Goal: Understand process/instructions: Learn about a topic

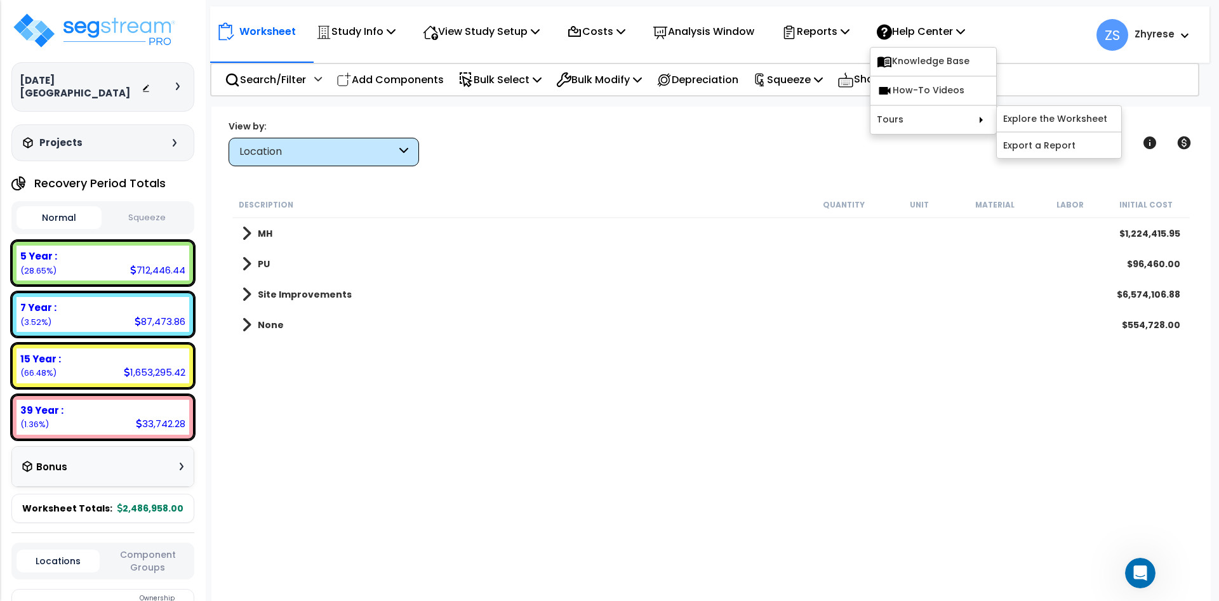
click at [1049, 122] on link "Explore the Worksheet" at bounding box center [1059, 118] width 124 height 25
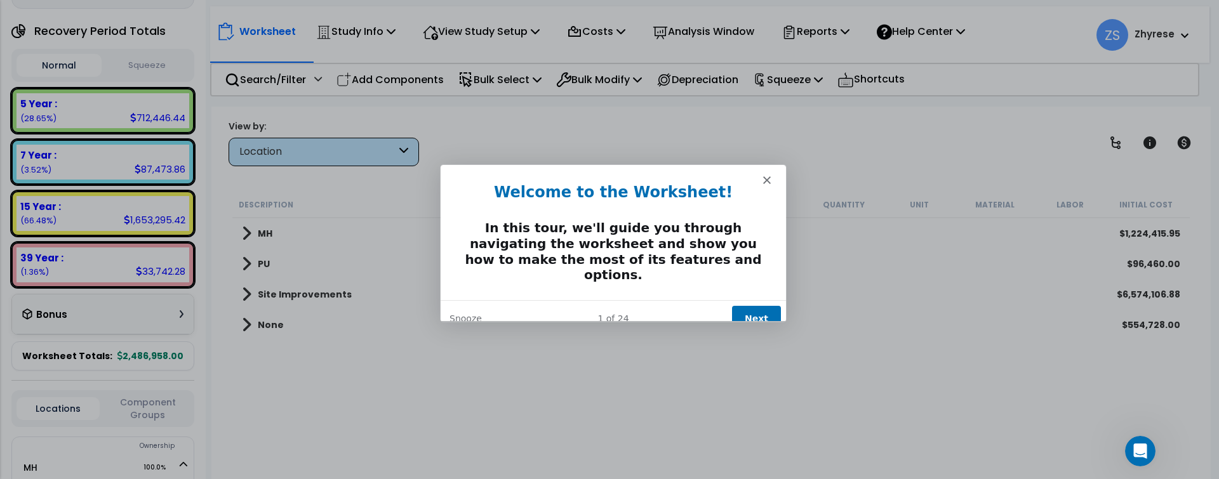
click at [760, 305] on button "Next" at bounding box center [755, 318] width 49 height 26
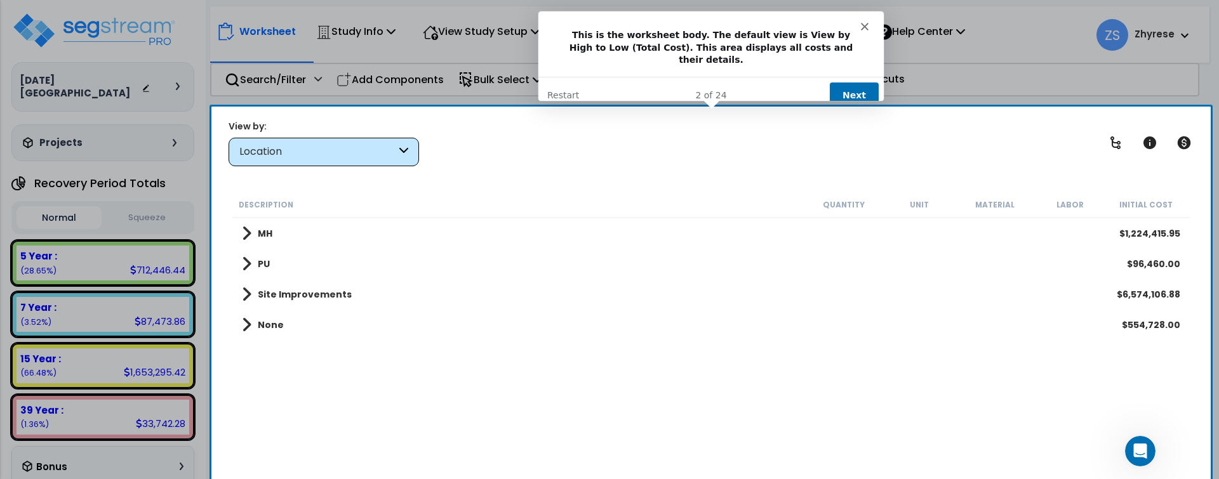
click at [860, 84] on button "Next" at bounding box center [853, 95] width 49 height 26
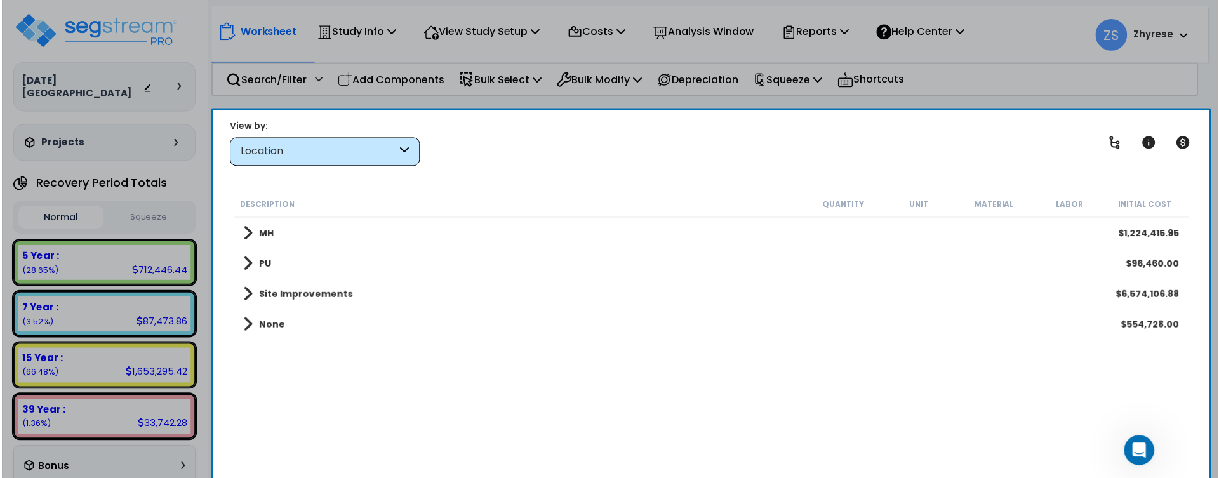
scroll to position [332, 0]
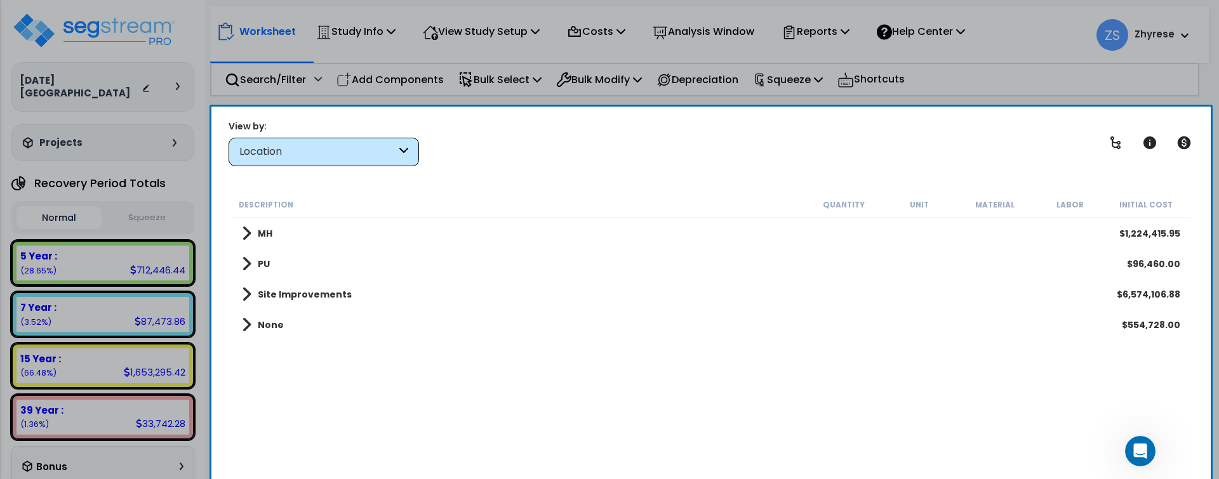
click at [390, 161] on div "Product tour overlay" at bounding box center [609, 239] width 1219 height 479
click at [391, 152] on div "Product tour overlay" at bounding box center [609, 239] width 1219 height 479
click at [412, 149] on div "Product tour overlay" at bounding box center [609, 239] width 1219 height 479
click at [401, 152] on div "Product tour overlay" at bounding box center [609, 239] width 1219 height 479
click at [393, 153] on div "Product tour overlay" at bounding box center [609, 239] width 1219 height 478
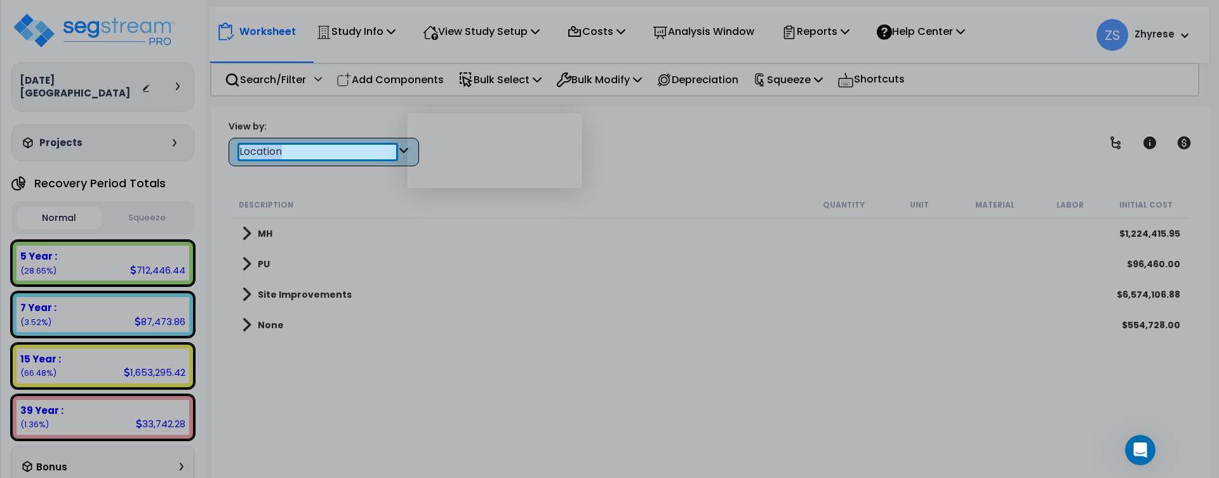
scroll to position [56, 0]
click at [392, 153] on div "Location" at bounding box center [317, 152] width 157 height 15
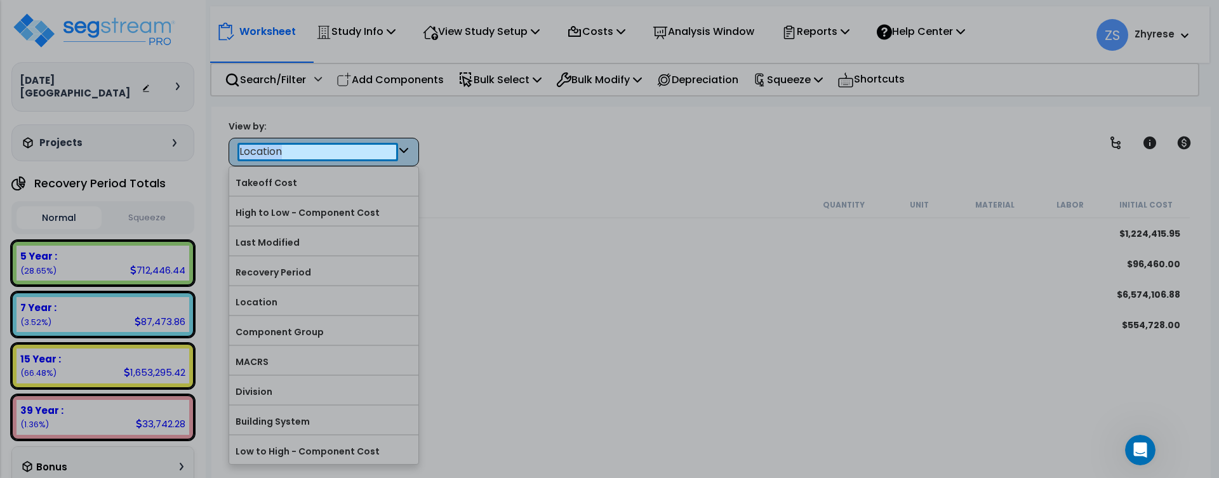
scroll to position [0, 0]
click at [320, 234] on div at bounding box center [609, 290] width 1219 height 263
click at [310, 241] on div at bounding box center [609, 290] width 1219 height 263
click at [282, 241] on div at bounding box center [609, 290] width 1219 height 263
click at [279, 148] on div "Location" at bounding box center [317, 152] width 157 height 15
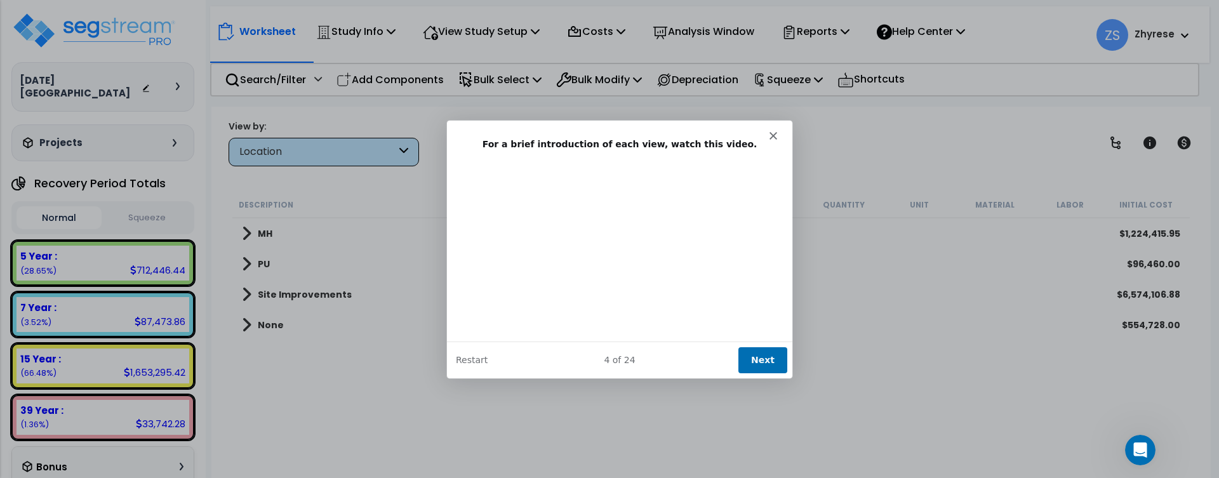
click at [769, 360] on button "Next" at bounding box center [762, 359] width 49 height 26
click at [760, 347] on button "Next" at bounding box center [762, 359] width 49 height 26
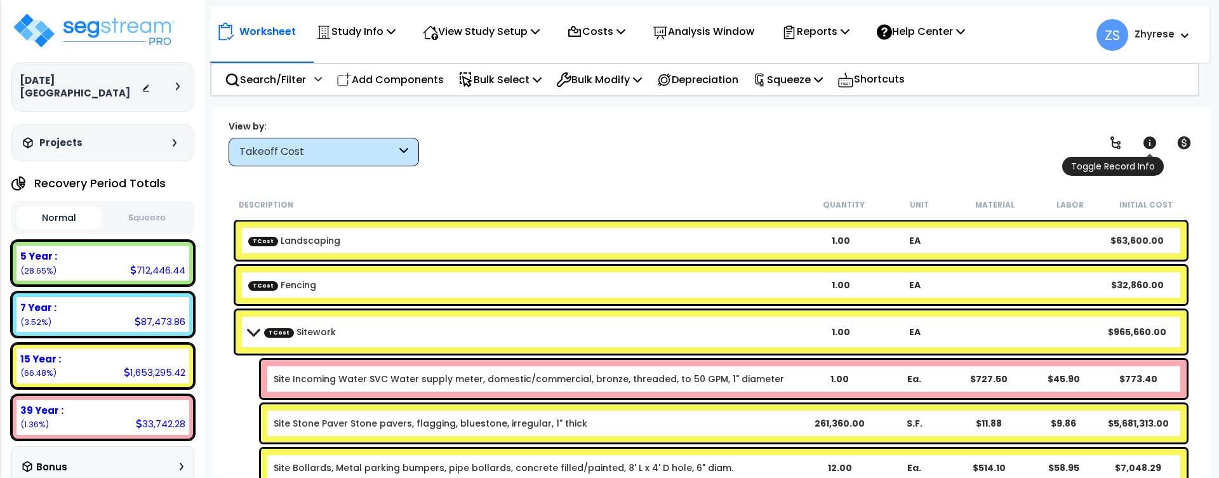
scroll to position [56, 0]
click at [935, 38] on p "Help Center" at bounding box center [921, 31] width 88 height 17
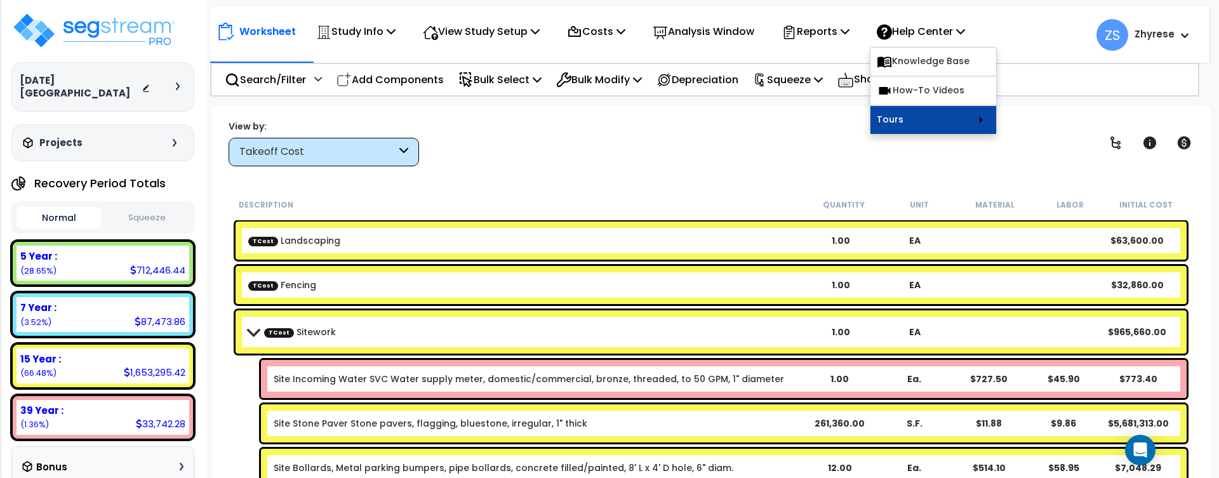
click at [915, 126] on link "Tours" at bounding box center [933, 120] width 126 height 28
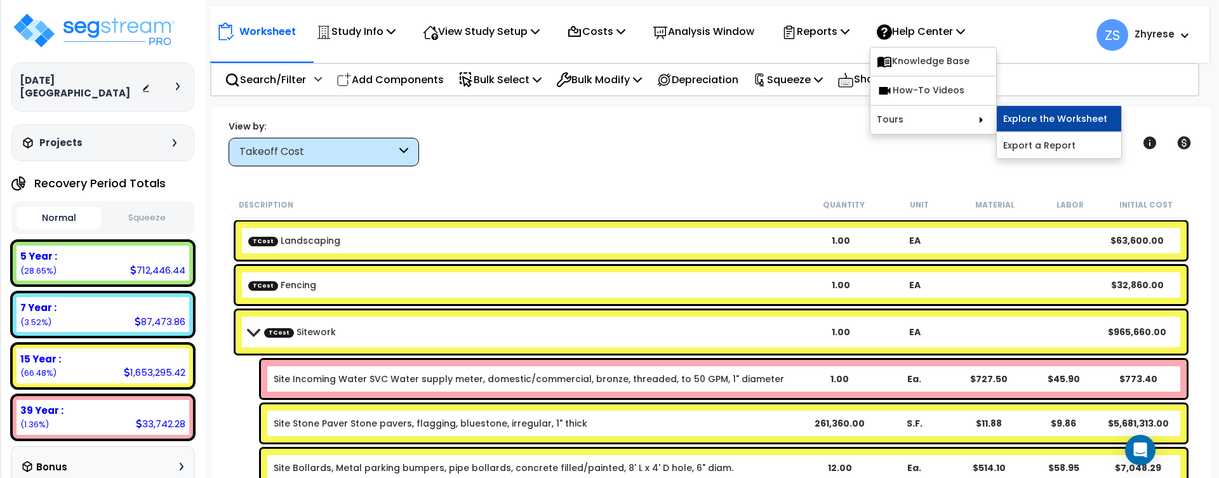
click at [1028, 113] on link "Explore the Worksheet" at bounding box center [1059, 118] width 124 height 25
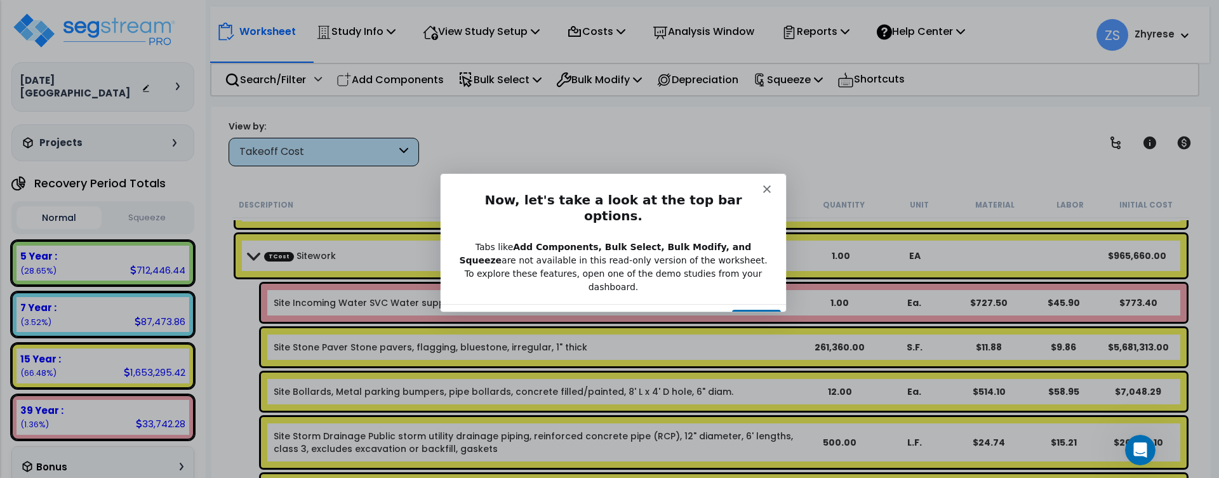
scroll to position [0, 0]
click at [753, 309] on button "Next" at bounding box center [755, 322] width 49 height 26
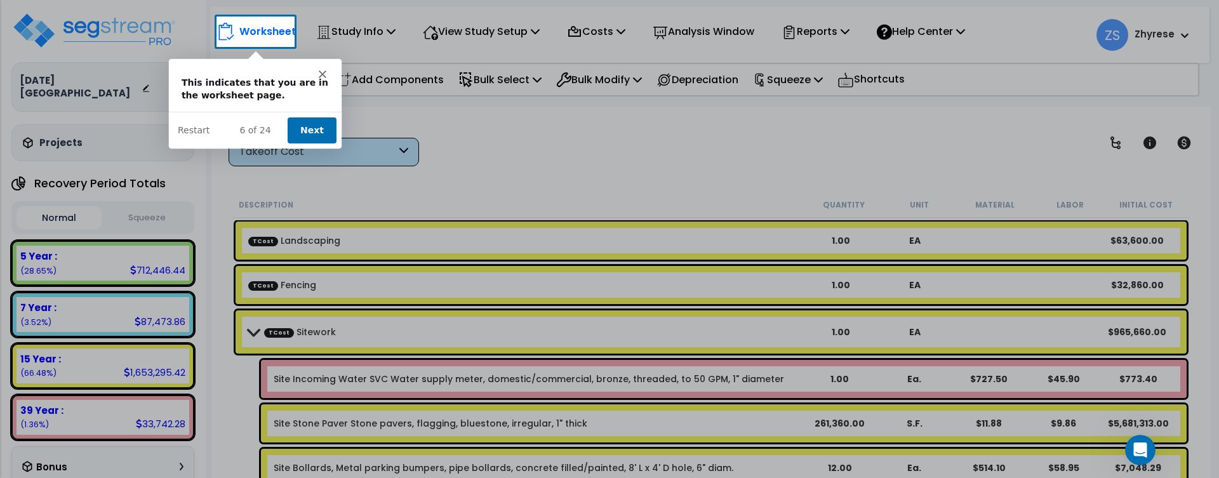
click at [310, 130] on button "Next" at bounding box center [311, 129] width 49 height 26
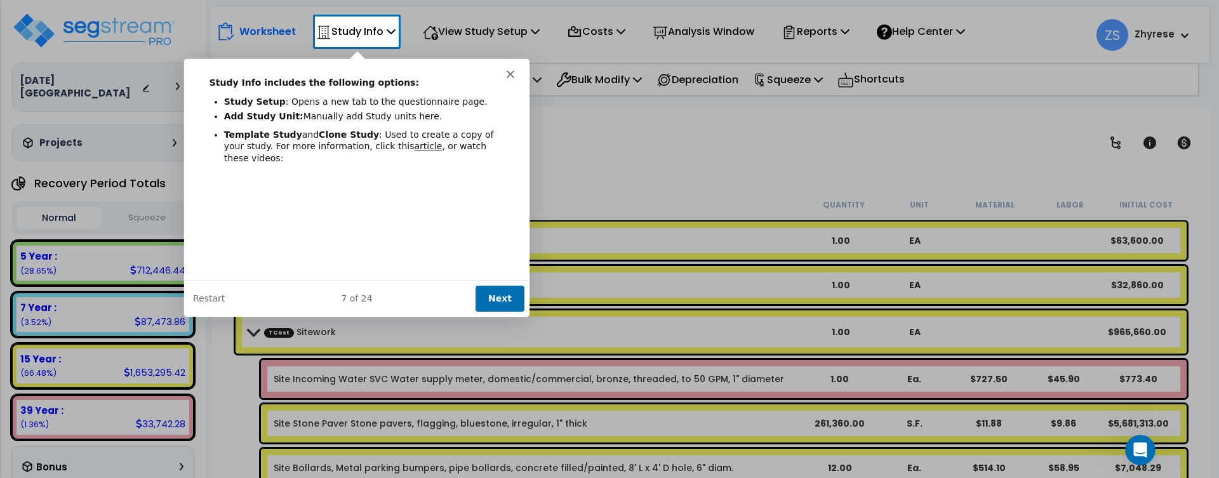
click at [493, 292] on button "Next" at bounding box center [499, 297] width 49 height 26
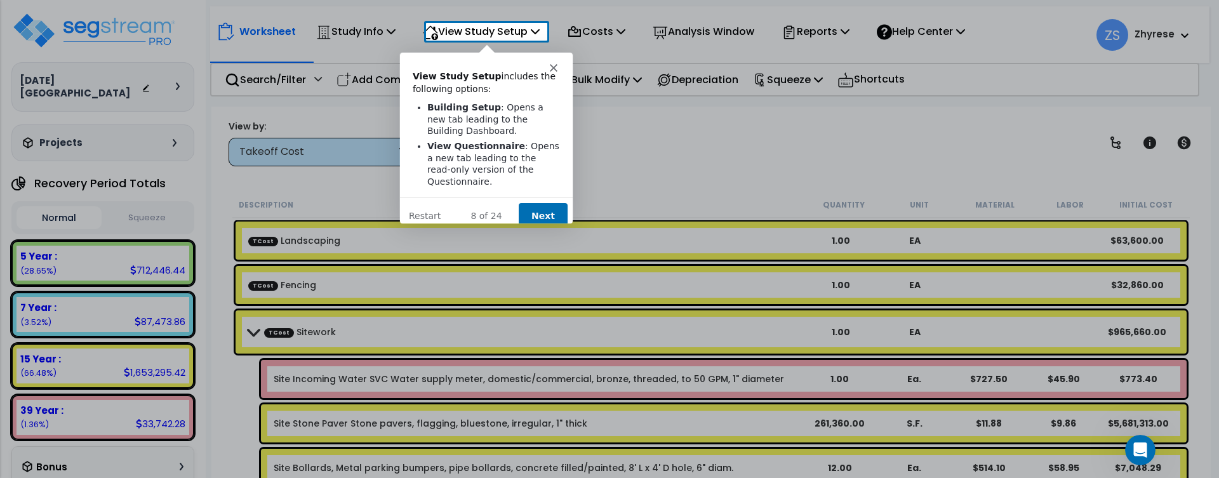
click at [547, 203] on button "Next" at bounding box center [542, 215] width 49 height 26
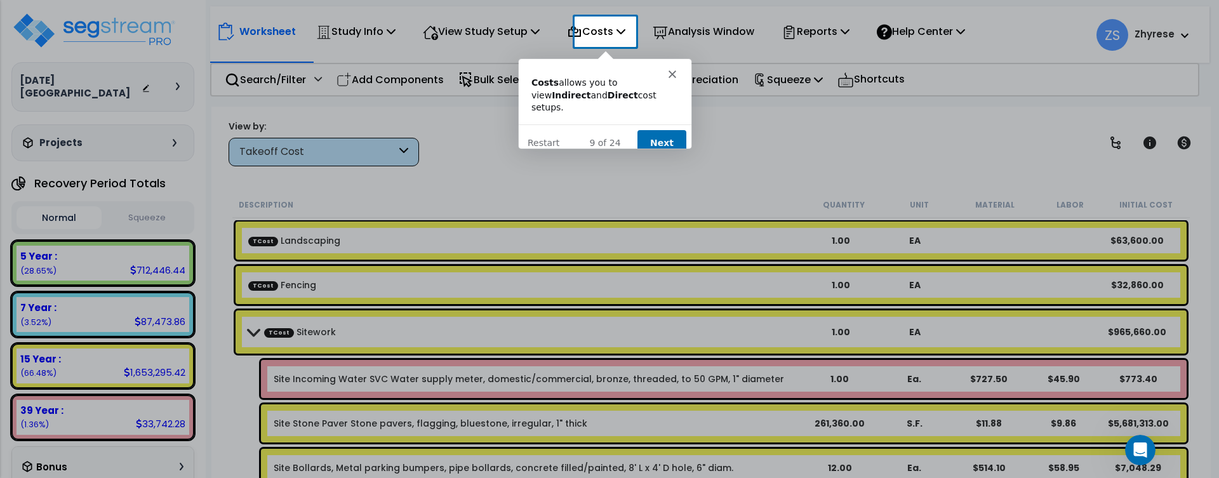
click at [646, 132] on button "Next" at bounding box center [661, 142] width 49 height 26
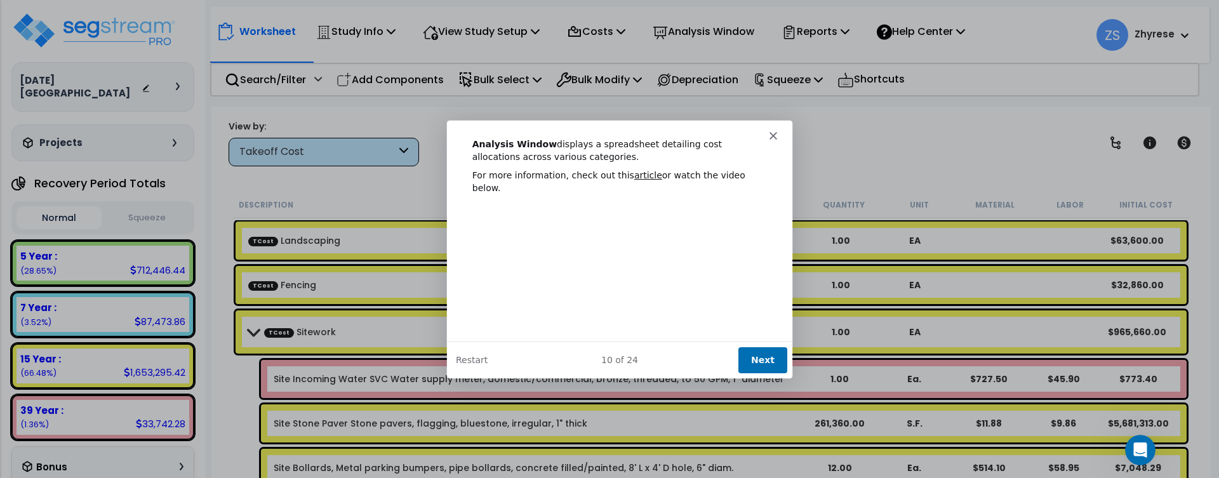
click at [751, 363] on button "Next" at bounding box center [762, 359] width 49 height 26
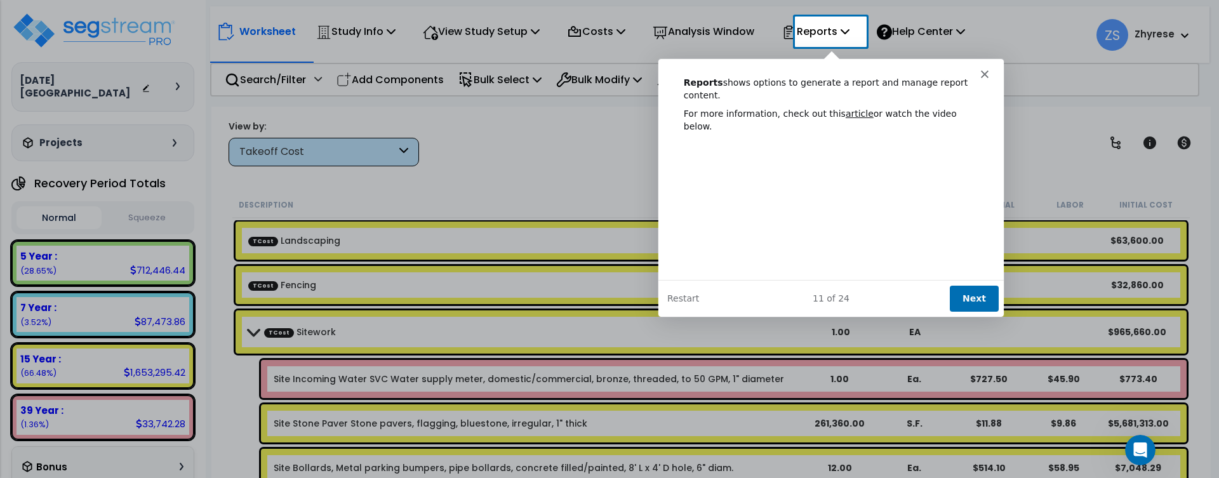
click at [983, 298] on button "Next" at bounding box center [972, 297] width 49 height 26
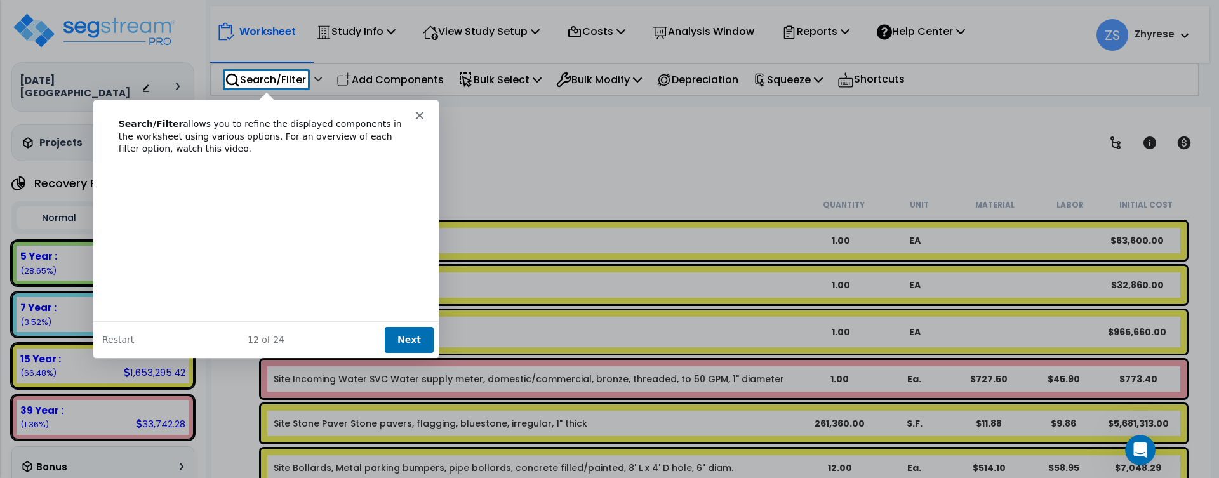
click at [408, 334] on button "Next" at bounding box center [408, 339] width 49 height 26
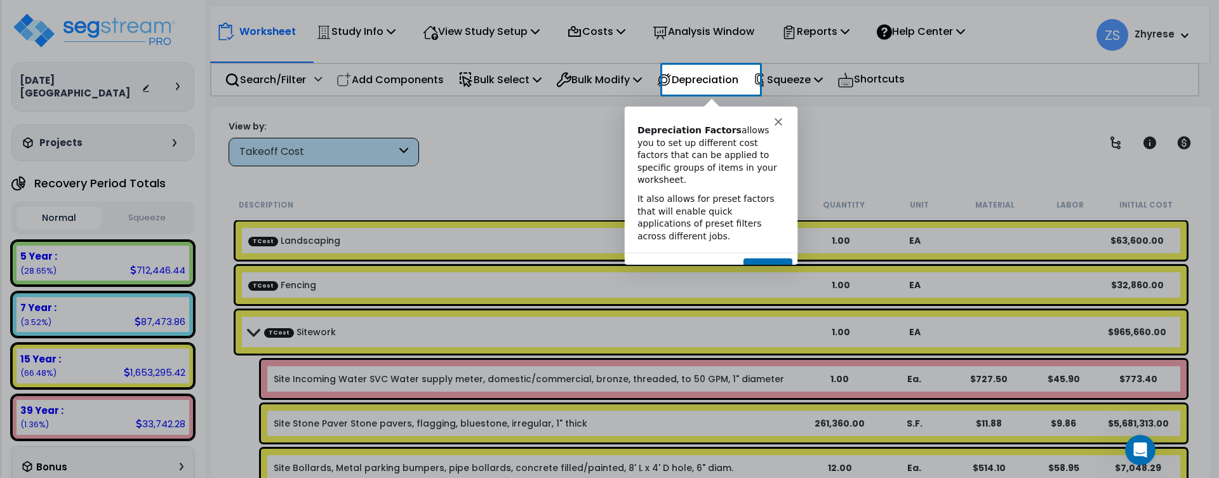
click at [762, 257] on button "Next" at bounding box center [767, 270] width 49 height 26
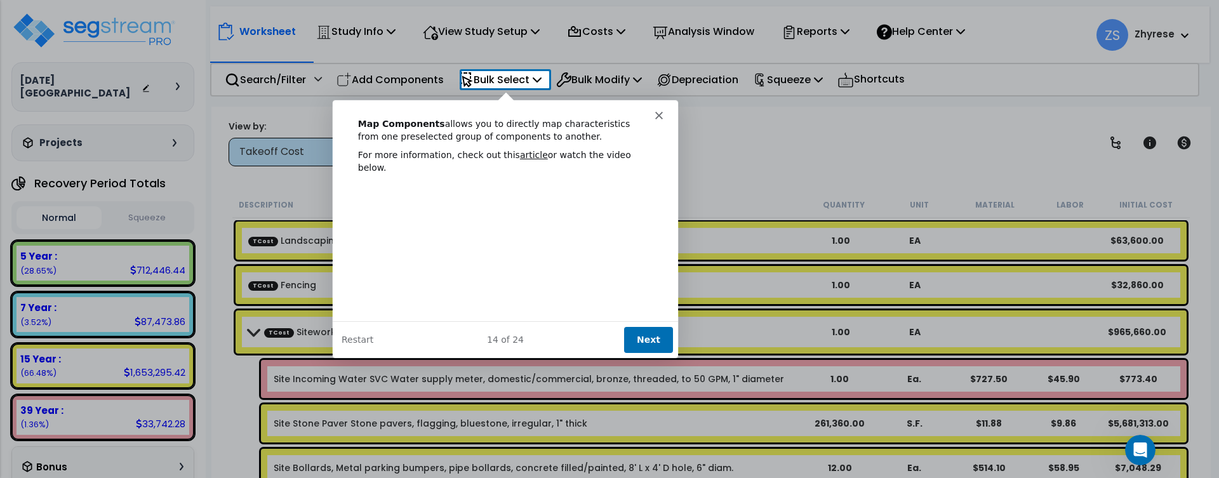
click at [658, 340] on button "Next" at bounding box center [647, 339] width 49 height 26
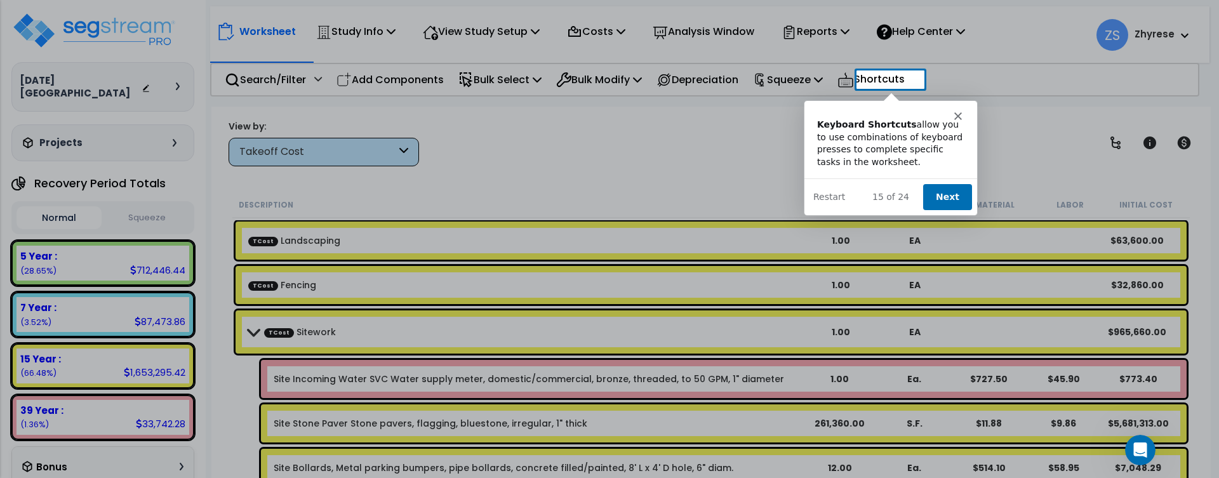
click at [951, 196] on button "Next" at bounding box center [946, 196] width 49 height 26
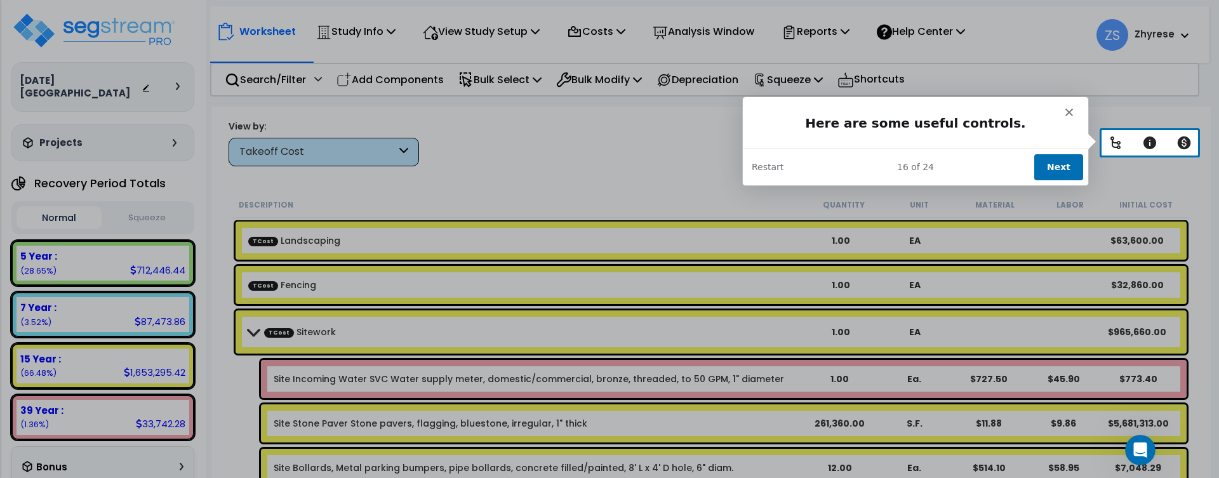
click at [1066, 163] on button "Next" at bounding box center [1057, 167] width 49 height 26
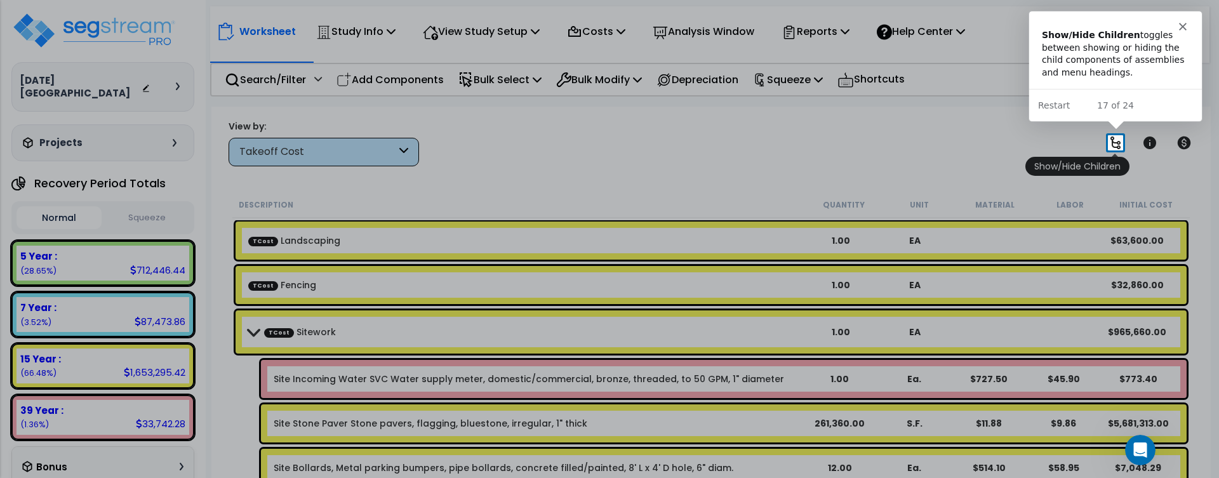
click at [1115, 142] on icon at bounding box center [1115, 142] width 10 height 13
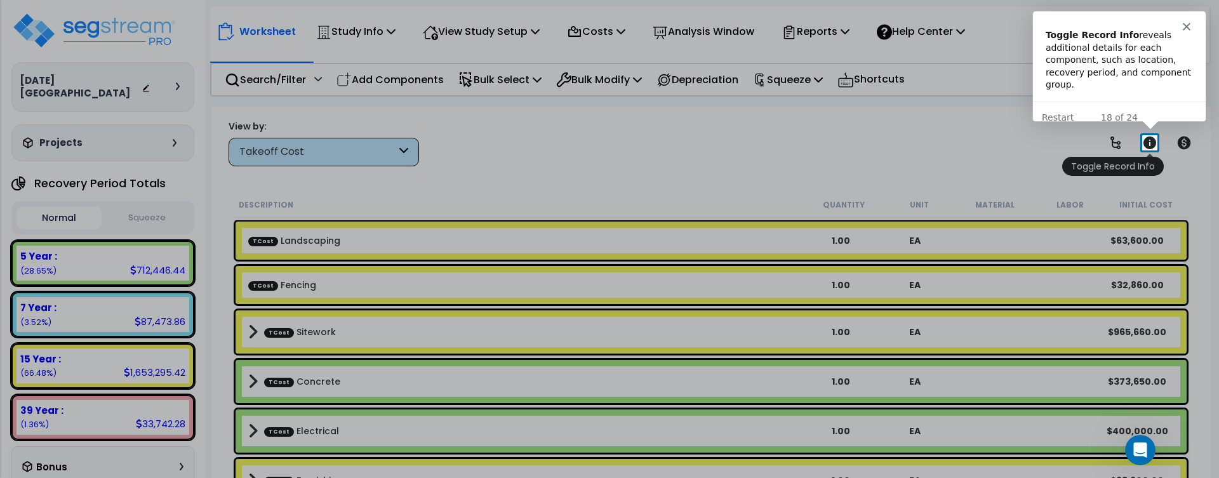
click at [1152, 141] on icon at bounding box center [1149, 142] width 13 height 13
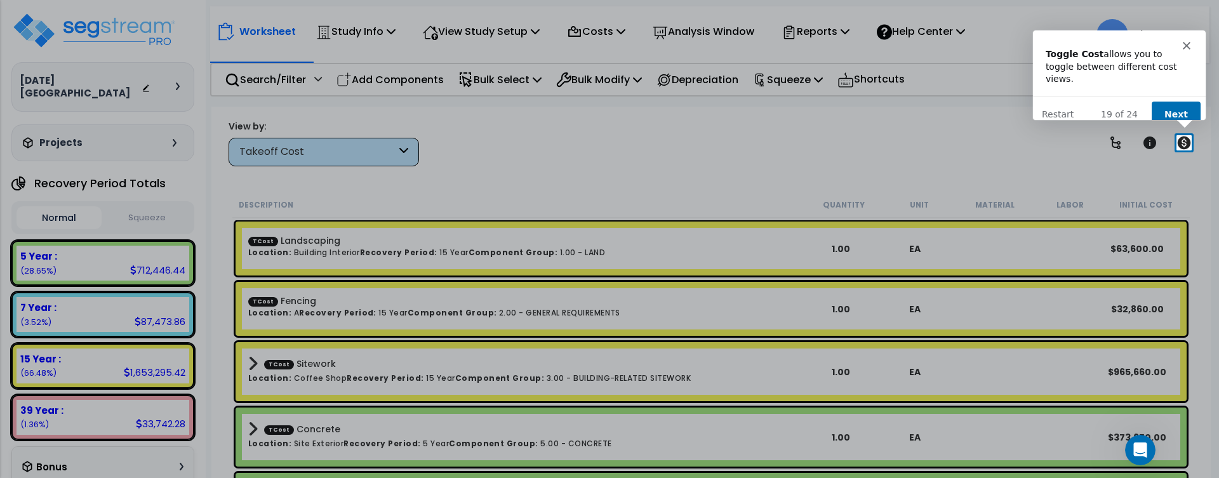
click at [1185, 144] on div "Product tour overlay" at bounding box center [609, 239] width 1219 height 478
click at [1188, 101] on button "Next" at bounding box center [1175, 114] width 49 height 26
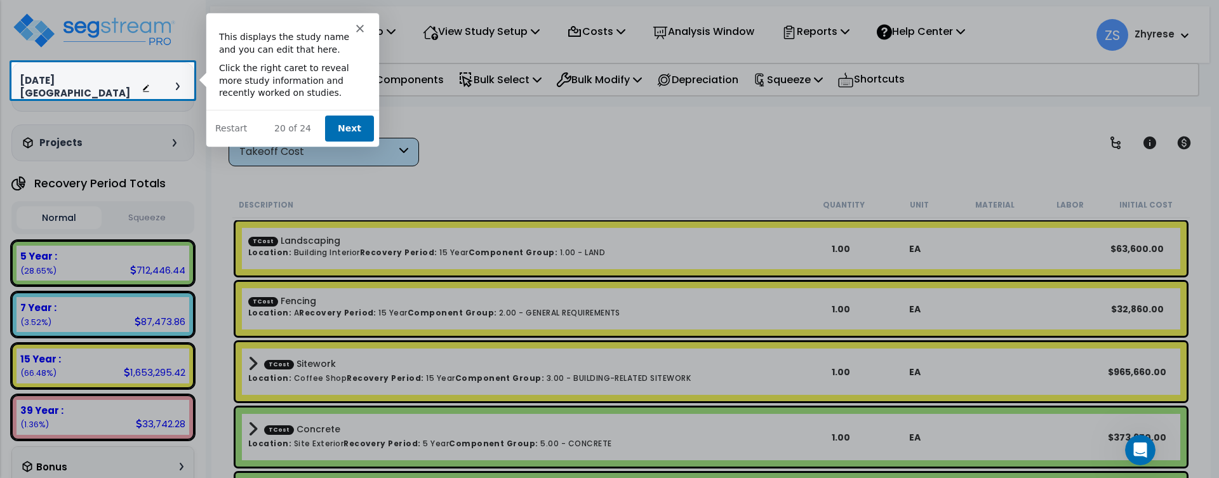
click at [345, 133] on button "Next" at bounding box center [348, 128] width 49 height 26
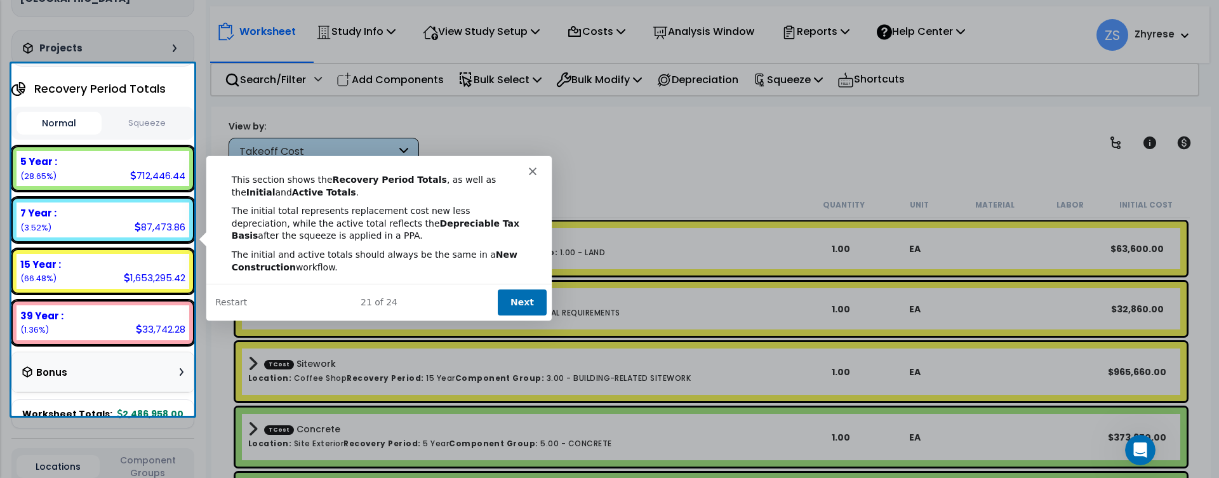
scroll to position [95, 0]
click at [521, 295] on button "Next" at bounding box center [521, 301] width 49 height 26
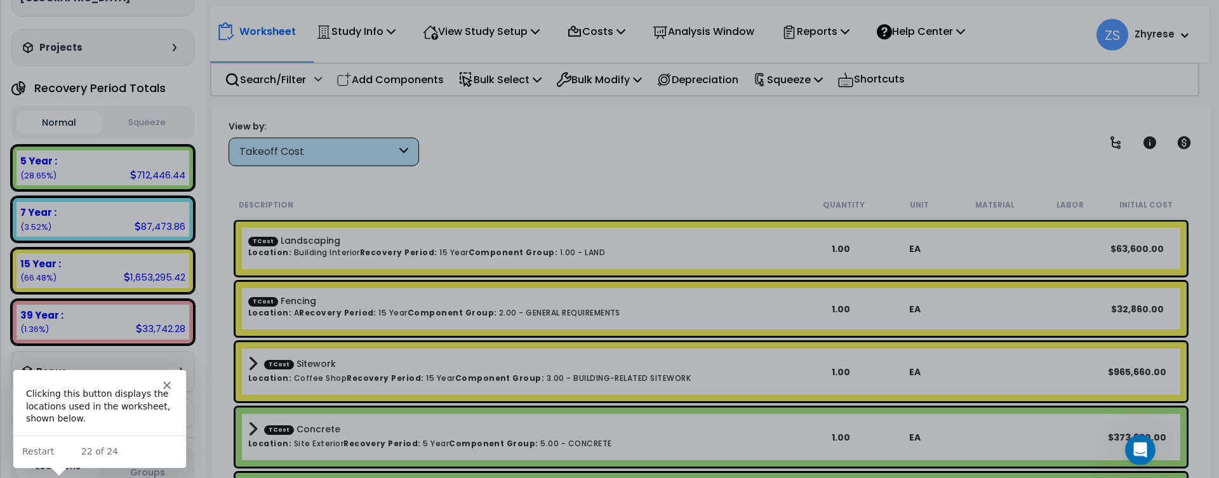
scroll to position [56, 0]
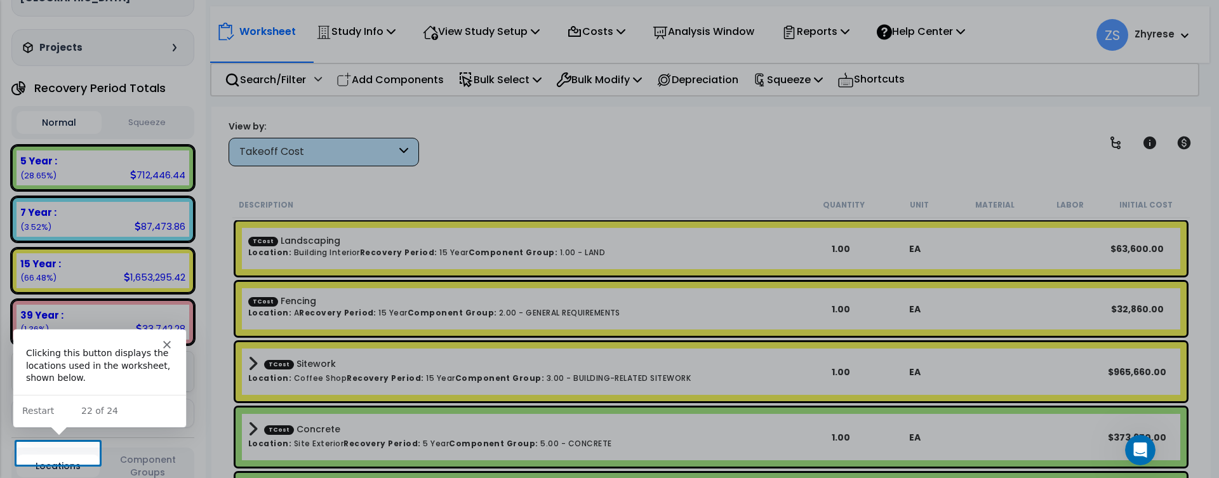
click at [78, 455] on button "Locations" at bounding box center [58, 466] width 83 height 23
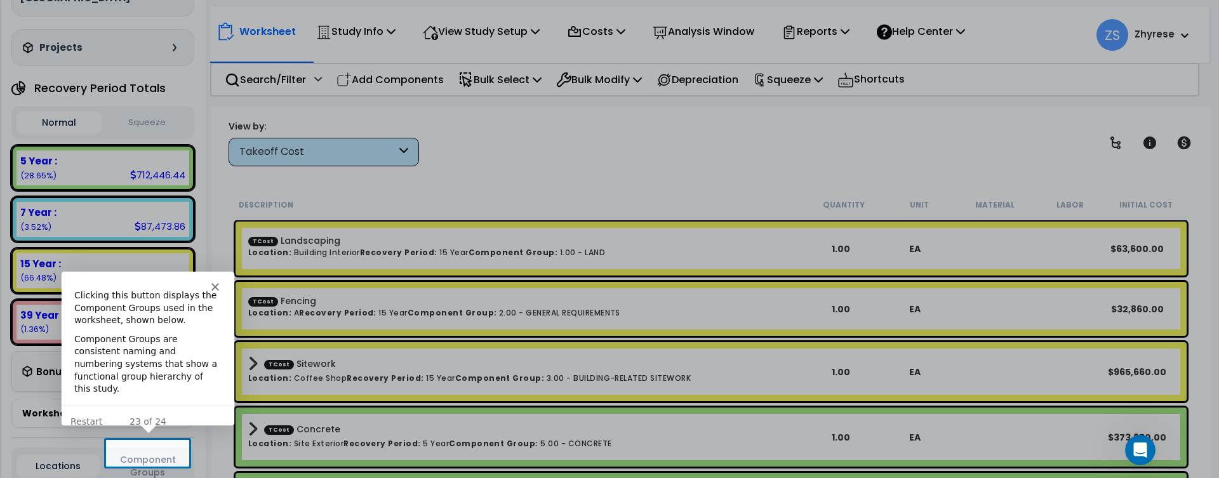
scroll to position [0, 0]
click at [161, 453] on button "Component Groups" at bounding box center [147, 466] width 83 height 27
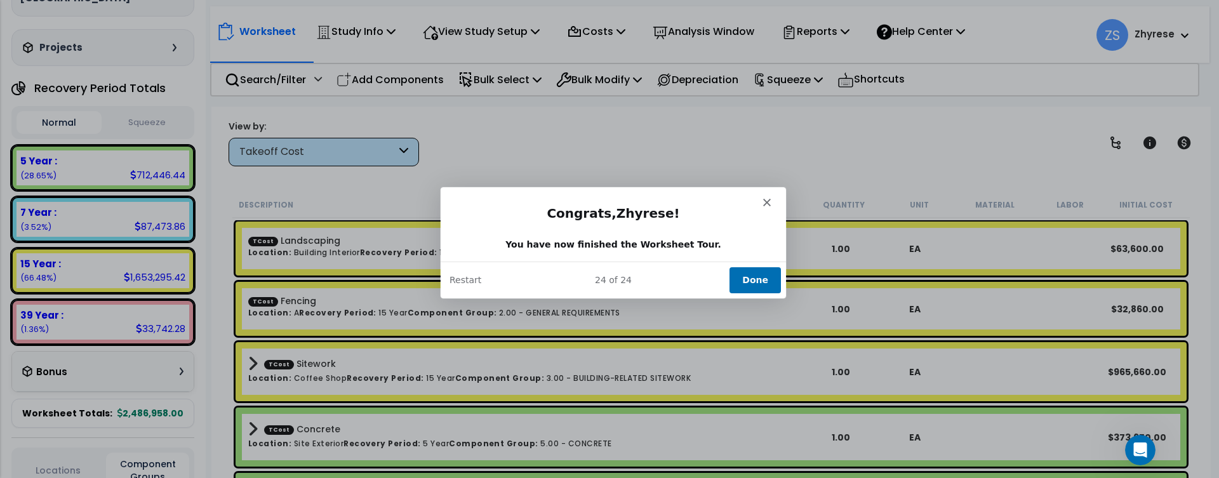
click at [748, 271] on button "Done" at bounding box center [754, 280] width 51 height 26
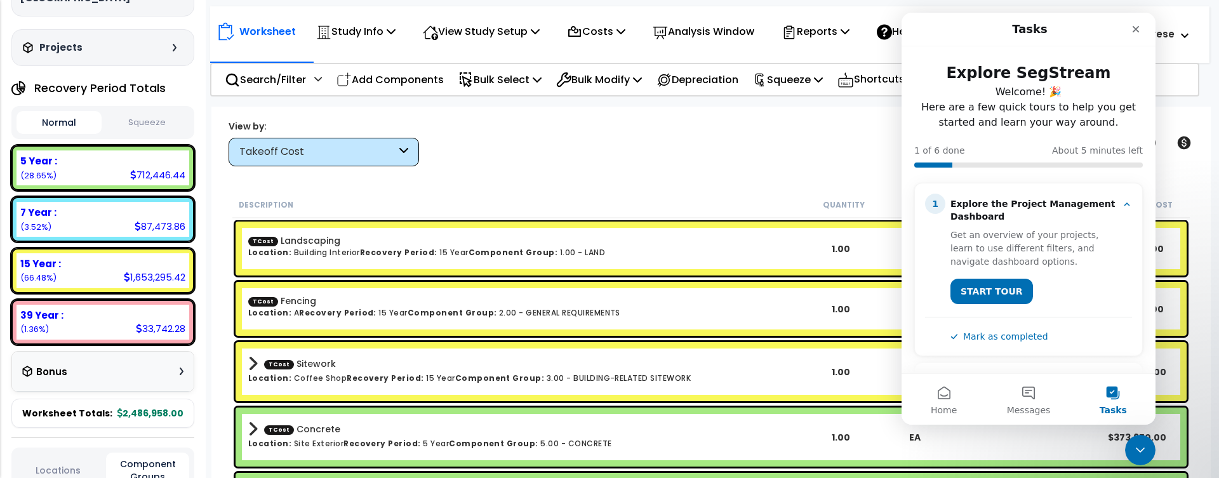
click at [719, 141] on div "View by: Takeoff Cost Takeoff Cost" at bounding box center [711, 142] width 974 height 47
click at [849, 36] on p "Reports" at bounding box center [815, 31] width 68 height 17
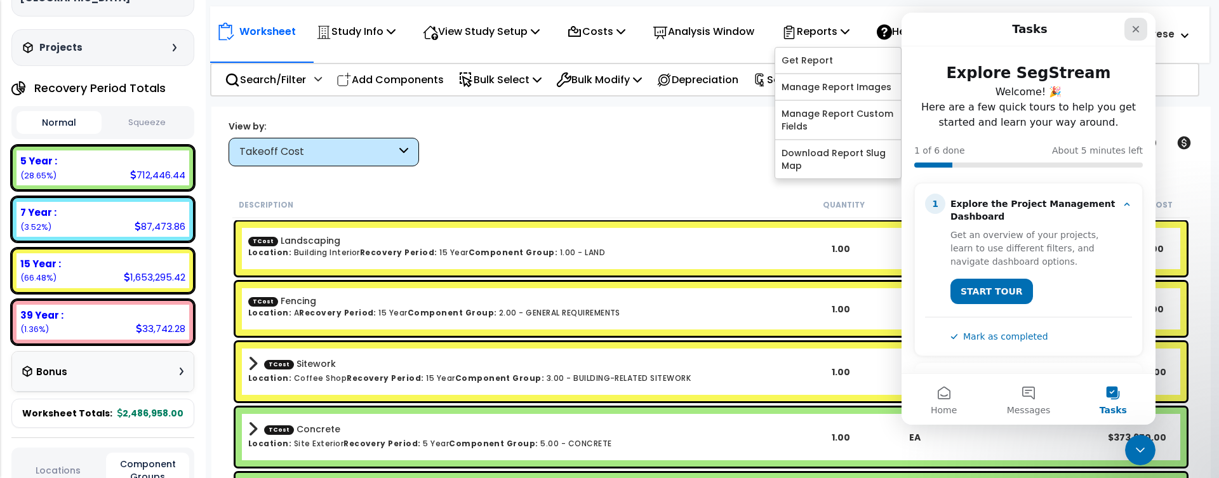
click at [1130, 26] on div "Close" at bounding box center [1135, 29] width 23 height 23
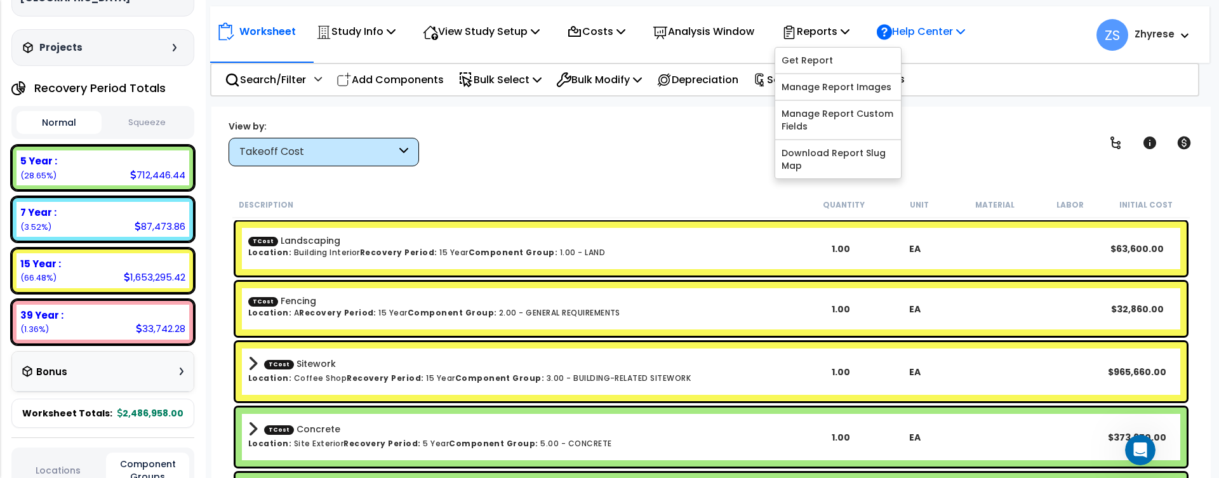
click at [934, 39] on p "Help Center" at bounding box center [921, 31] width 88 height 17
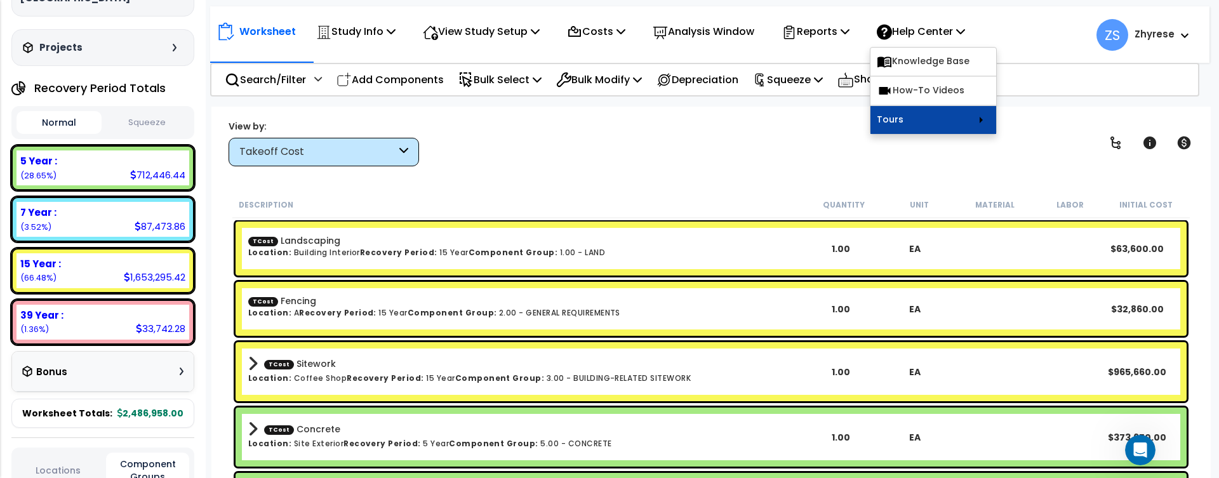
click at [966, 126] on link "Tours" at bounding box center [933, 120] width 126 height 28
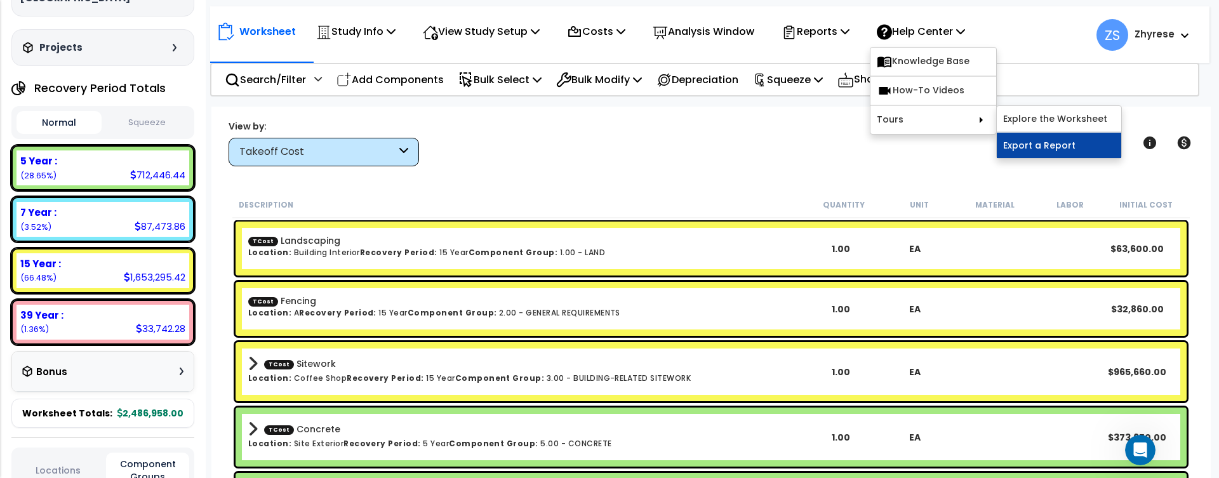
click at [1047, 141] on link "Export a Report" at bounding box center [1059, 145] width 124 height 25
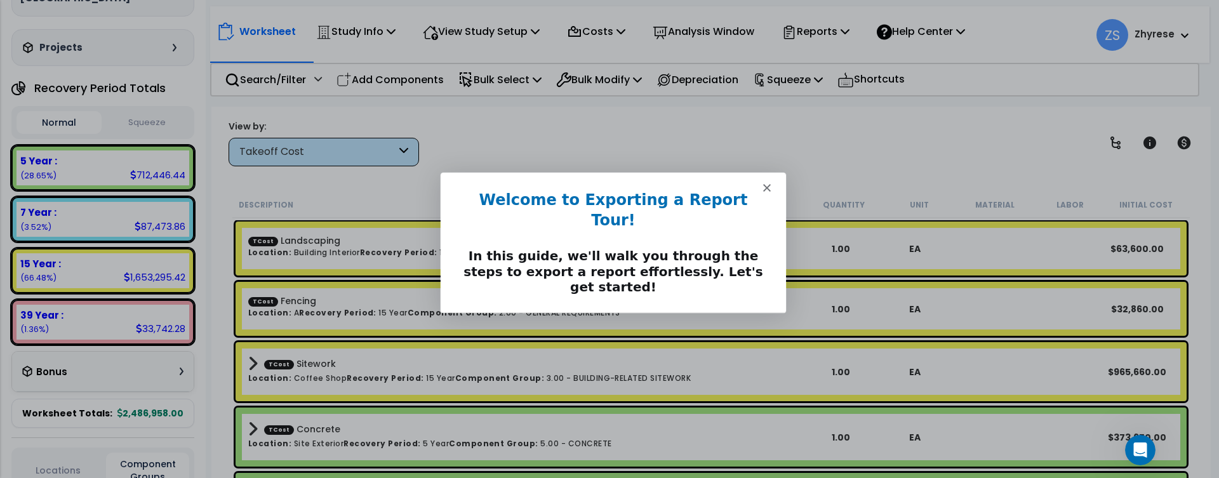
click at [748, 317] on button "Next" at bounding box center [755, 330] width 49 height 26
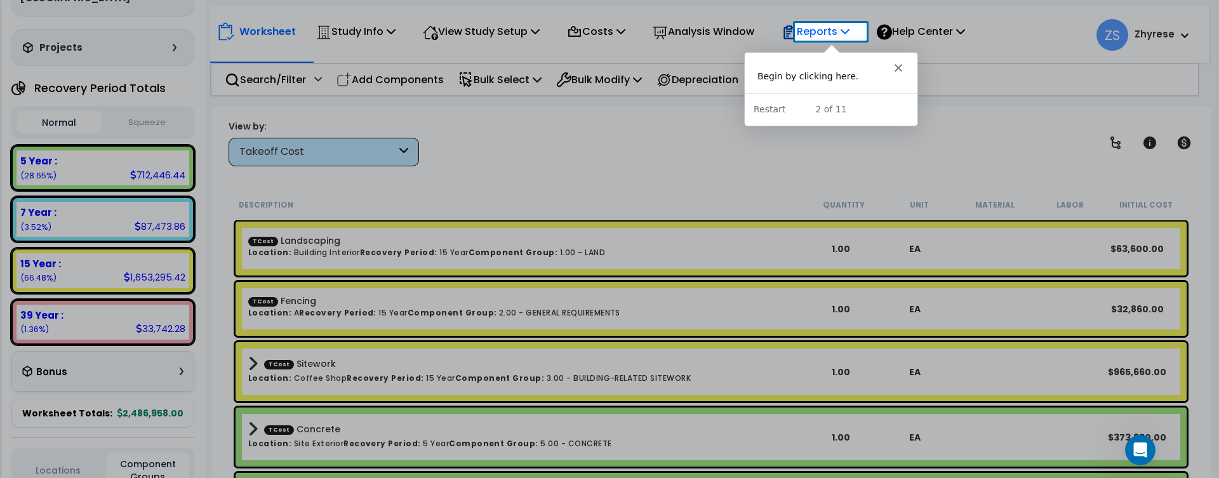
click at [825, 29] on p "Reports" at bounding box center [815, 31] width 68 height 17
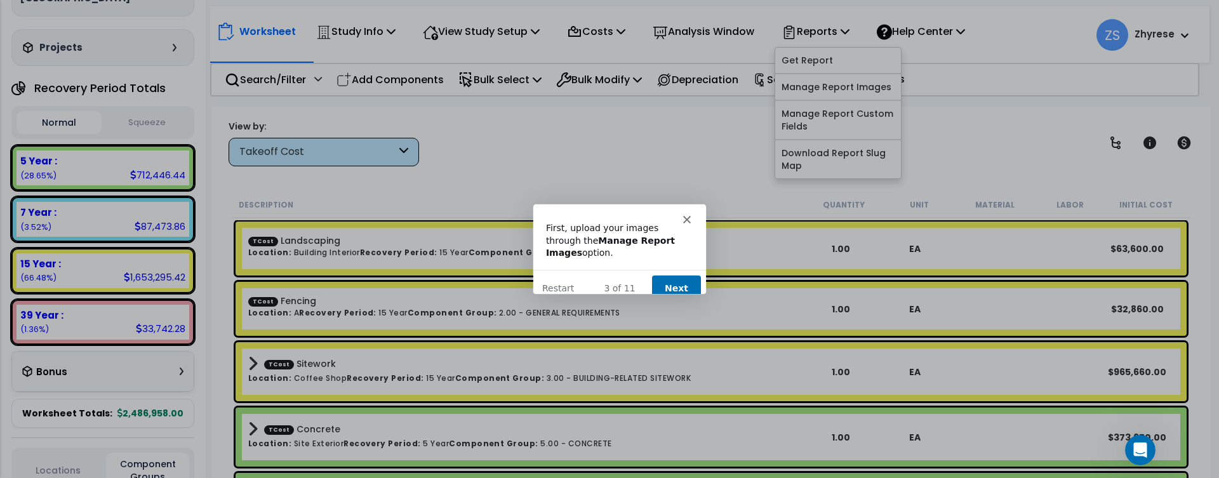
click at [675, 274] on button "Next" at bounding box center [675, 287] width 49 height 26
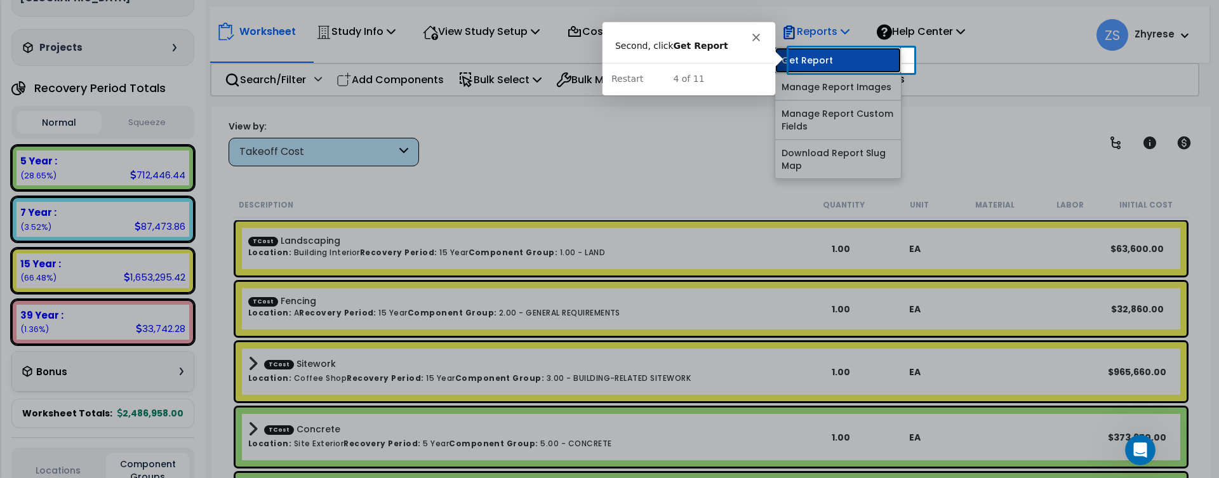
click at [857, 68] on link "Get Report" at bounding box center [838, 60] width 126 height 25
